Goal: Information Seeking & Learning: Learn about a topic

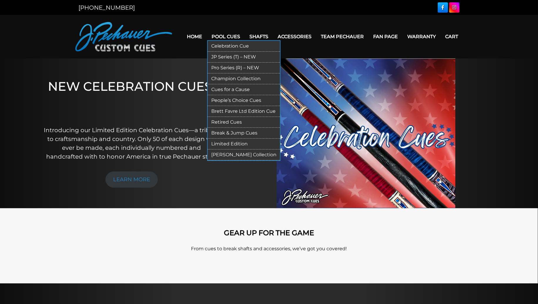
click at [232, 121] on link "Retired Cues" at bounding box center [244, 122] width 72 height 11
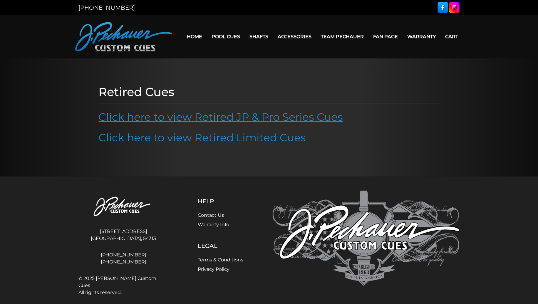
click at [214, 121] on link "Click here to view Retired JP & Pro Series Cues" at bounding box center [221, 117] width 245 height 13
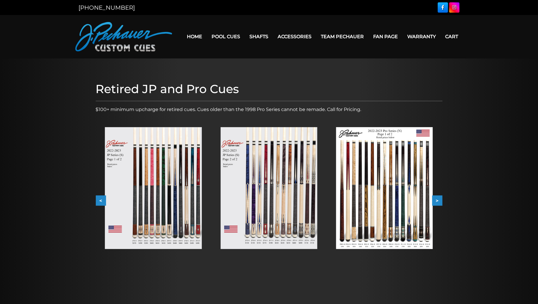
click at [186, 171] on img at bounding box center [153, 188] width 97 height 122
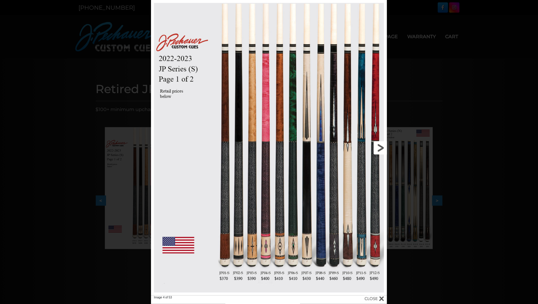
click at [379, 151] on link at bounding box center [334, 148] width 106 height 296
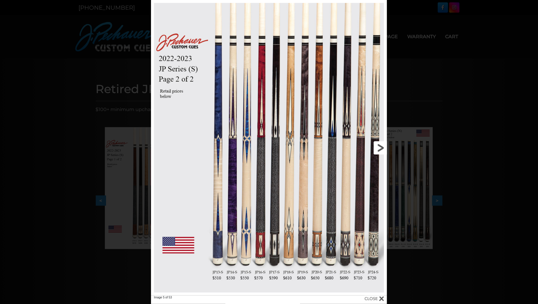
click at [379, 151] on link at bounding box center [334, 148] width 106 height 296
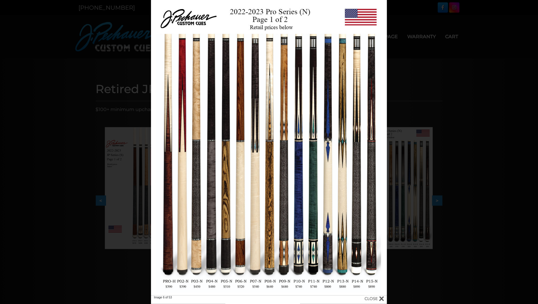
click at [467, 62] on div "Image 6 of 53" at bounding box center [269, 152] width 538 height 304
